Goal: Task Accomplishment & Management: Use online tool/utility

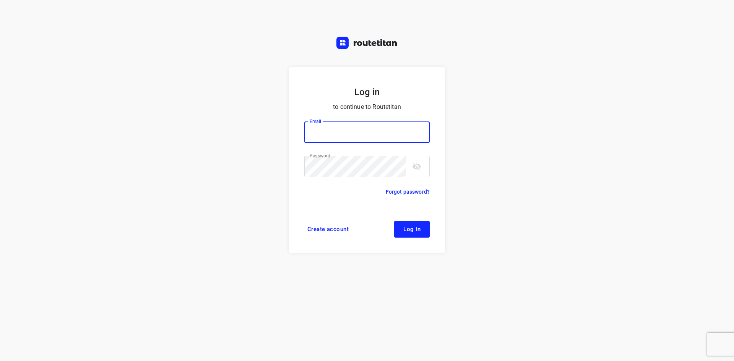
type input "max@onlineplasticsgroup.com"
click at [422, 232] on button "Log in" at bounding box center [412, 229] width 36 height 17
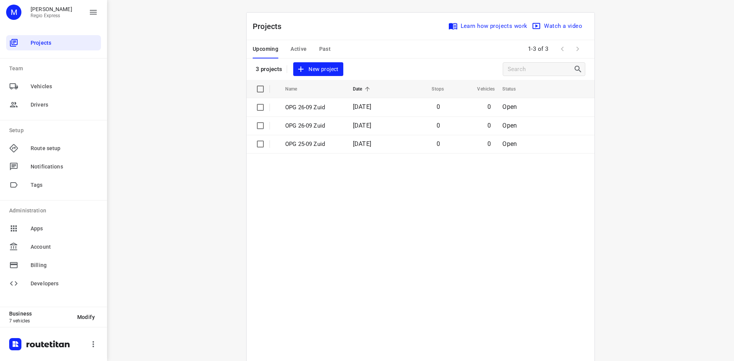
click at [295, 46] on span "Active" at bounding box center [299, 49] width 16 height 10
click at [363, 118] on table "Name Date Stops Vehicles Status OPG 24-09 [DATE] 44 3 In Progress" at bounding box center [421, 236] width 348 height 312
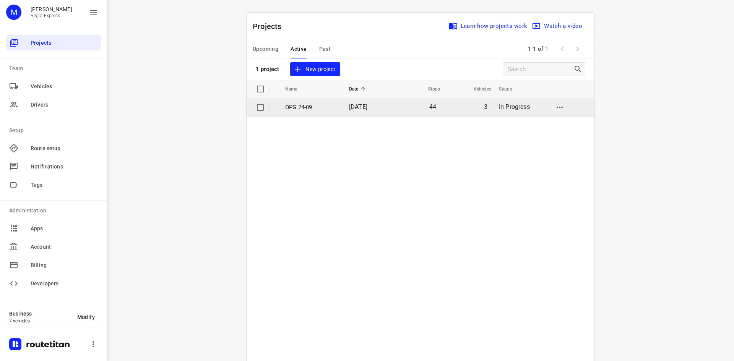
click at [363, 112] on td "[DATE]" at bounding box center [367, 107] width 49 height 18
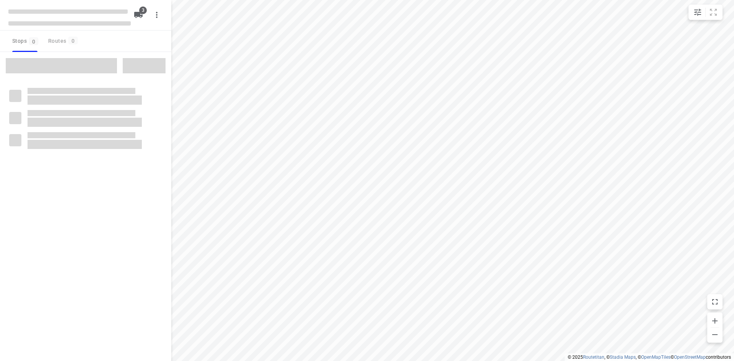
type input "distance"
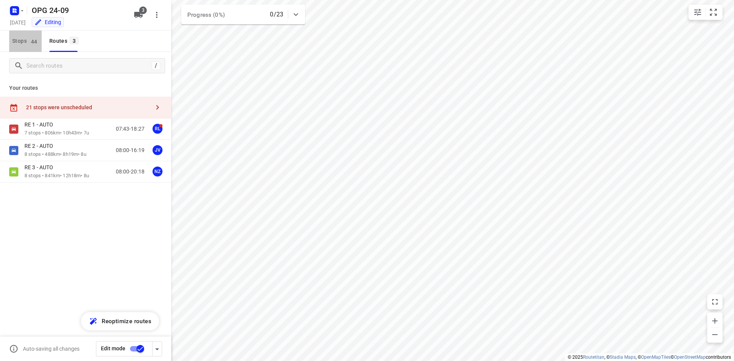
click at [18, 45] on span "Stops 44" at bounding box center [26, 41] width 29 height 10
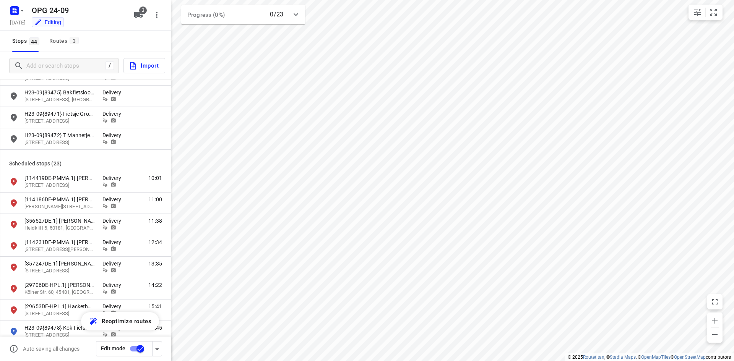
scroll to position [376, 0]
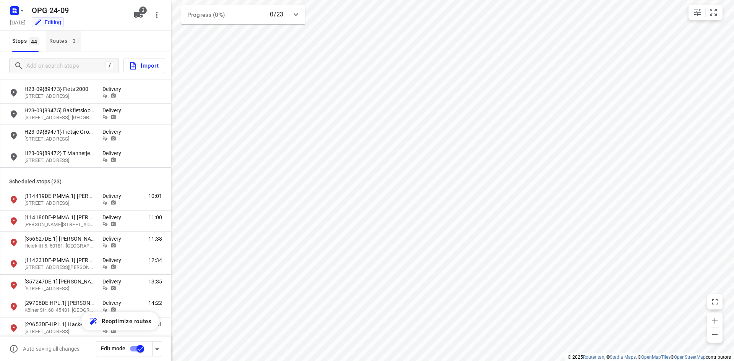
click at [65, 46] on div "Routes 3" at bounding box center [65, 41] width 32 height 10
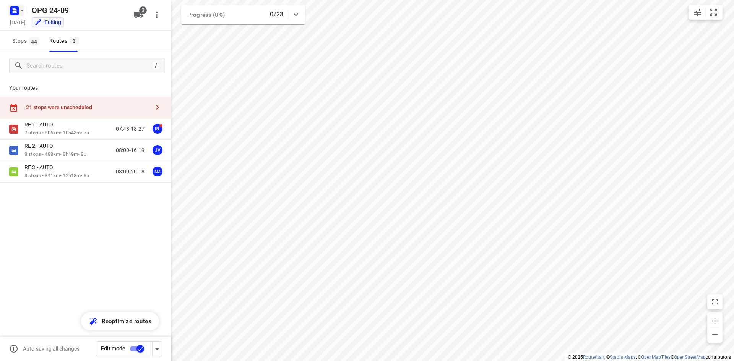
click at [14, 8] on rect "button" at bounding box center [14, 10] width 9 height 9
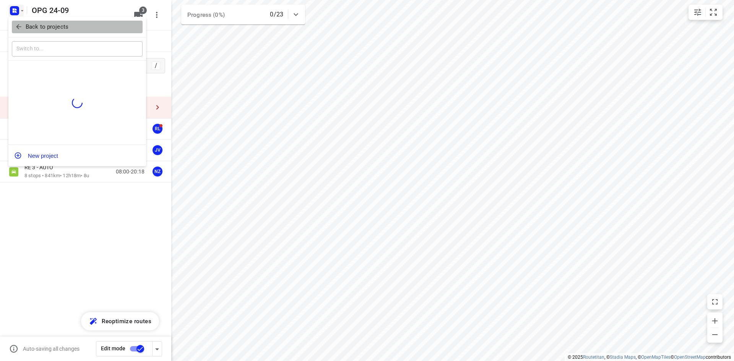
click at [23, 23] on span "Back to projects" at bounding box center [77, 27] width 125 height 9
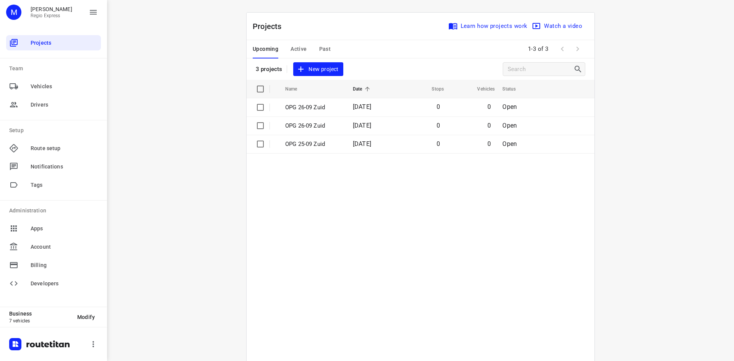
click at [297, 53] on span "Active" at bounding box center [299, 49] width 16 height 10
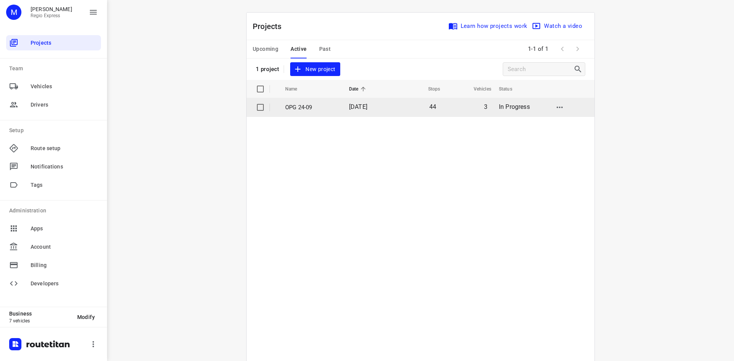
click at [349, 105] on span "[DATE]" at bounding box center [358, 106] width 18 height 7
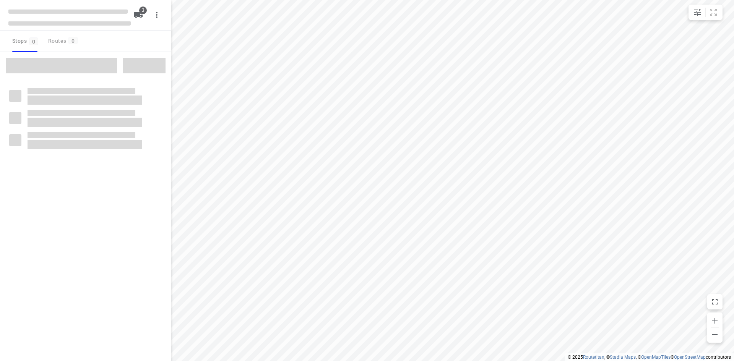
type input "distance"
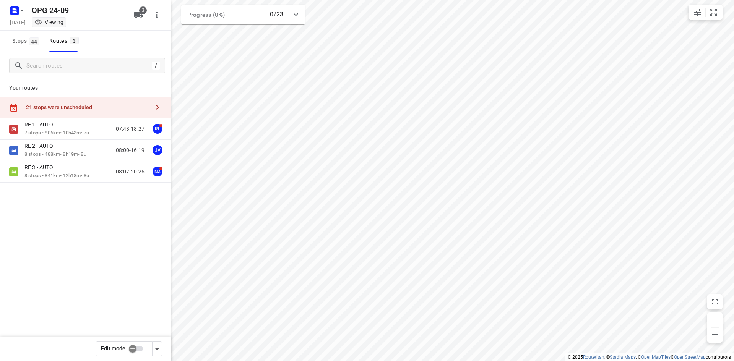
click at [134, 344] on input "checkbox" at bounding box center [133, 349] width 44 height 15
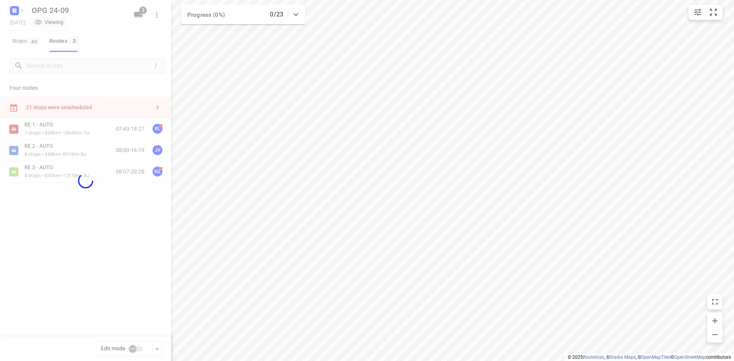
checkbox input "true"
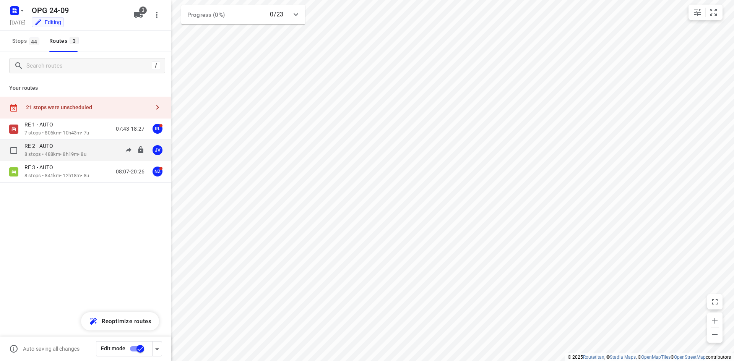
click at [83, 148] on div "RE 2 - AUTO" at bounding box center [55, 147] width 62 height 8
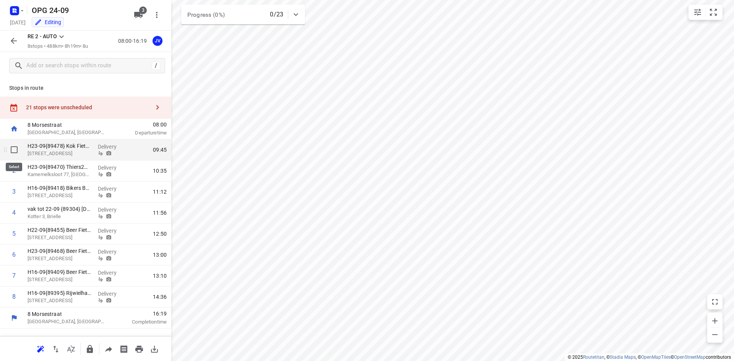
click at [15, 151] on input "checkbox" at bounding box center [14, 149] width 15 height 15
checkbox input "true"
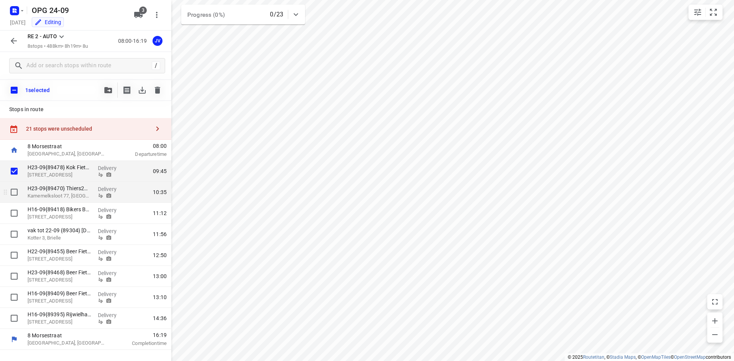
click at [20, 196] on input "checkbox" at bounding box center [14, 192] width 15 height 15
checkbox input "true"
click at [23, 220] on div at bounding box center [12, 213] width 24 height 21
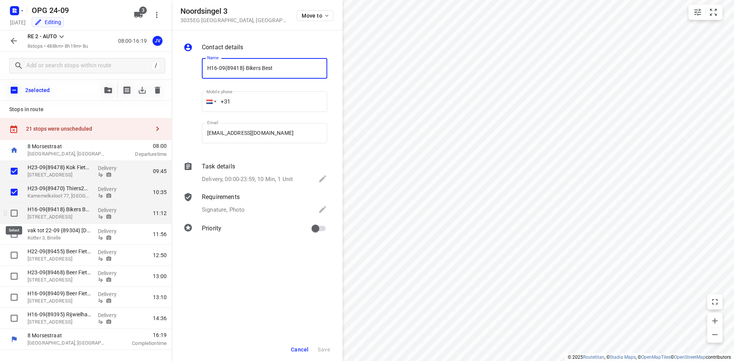
click at [17, 218] on input "checkbox" at bounding box center [14, 213] width 15 height 15
checkbox input "true"
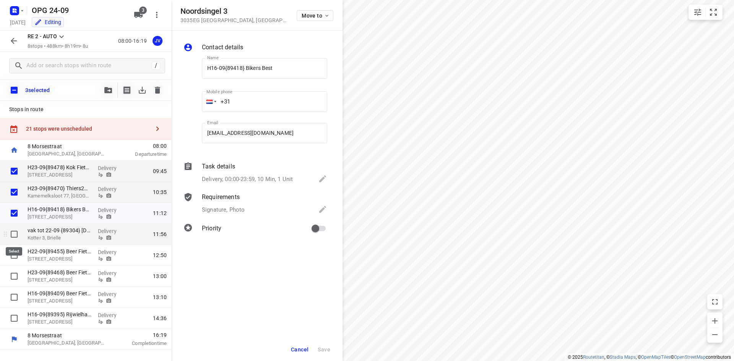
click at [16, 234] on input "checkbox" at bounding box center [14, 234] width 15 height 15
checkbox input "true"
click at [107, 91] on icon "button" at bounding box center [108, 90] width 8 height 6
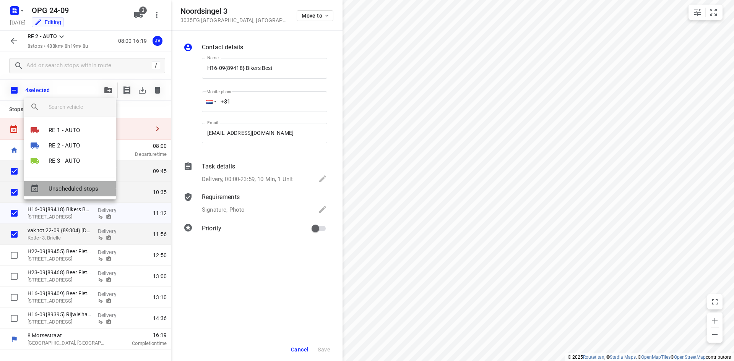
click at [89, 186] on span "Unscheduled stops" at bounding box center [79, 189] width 61 height 9
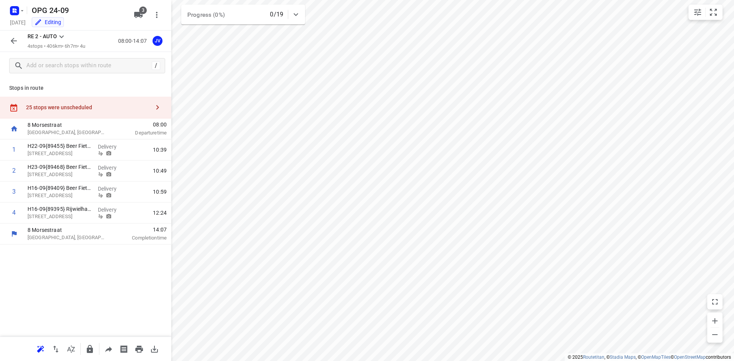
click at [14, 43] on icon "button" at bounding box center [13, 40] width 9 height 9
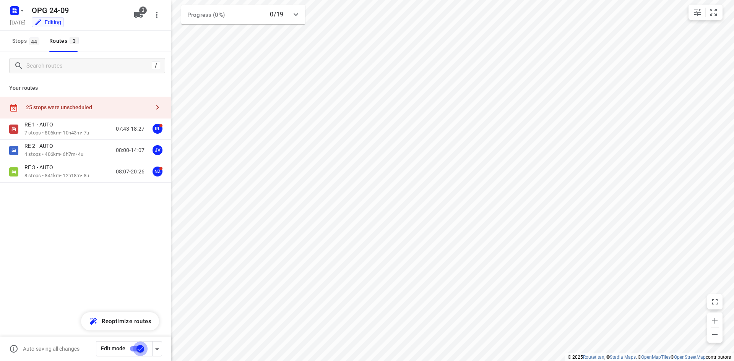
click at [138, 351] on input "checkbox" at bounding box center [141, 349] width 44 height 15
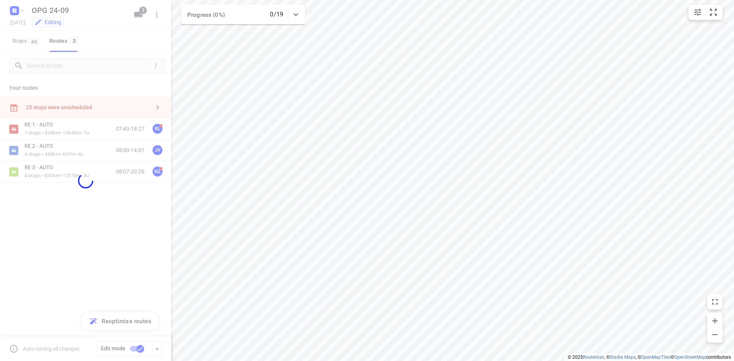
checkbox input "false"
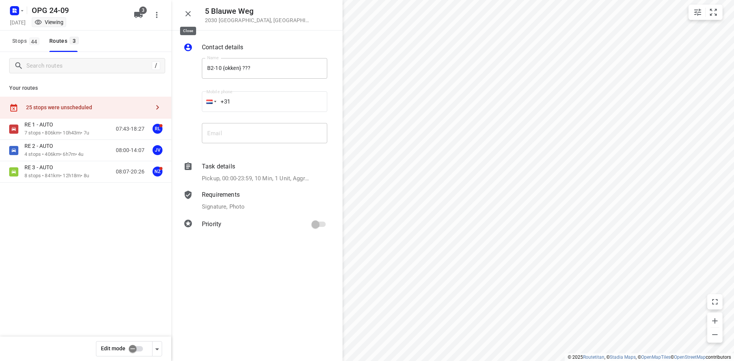
click at [189, 16] on icon "button" at bounding box center [188, 13] width 9 height 9
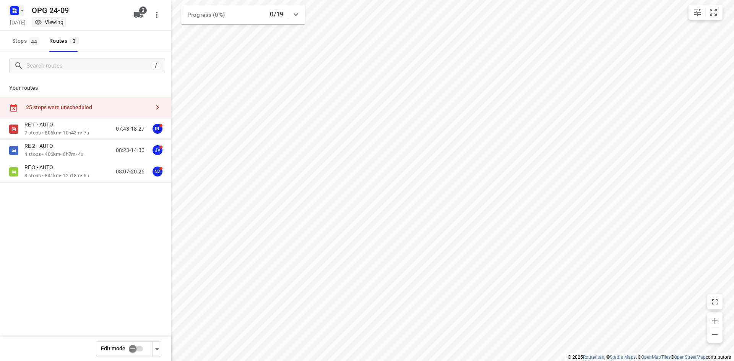
click at [20, 13] on icon "button" at bounding box center [22, 11] width 6 height 6
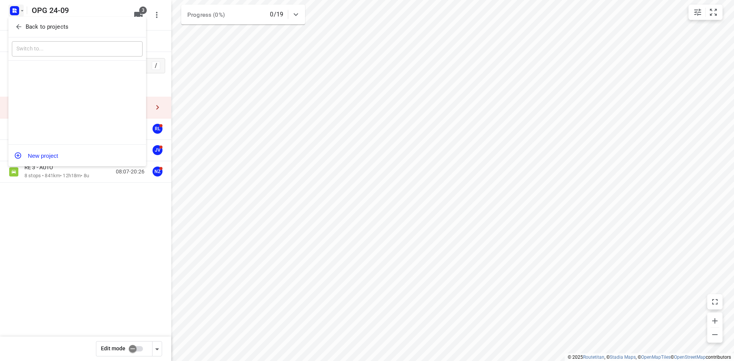
click at [29, 26] on p "Back to projects" at bounding box center [47, 27] width 43 height 9
